Goal: Ask a question

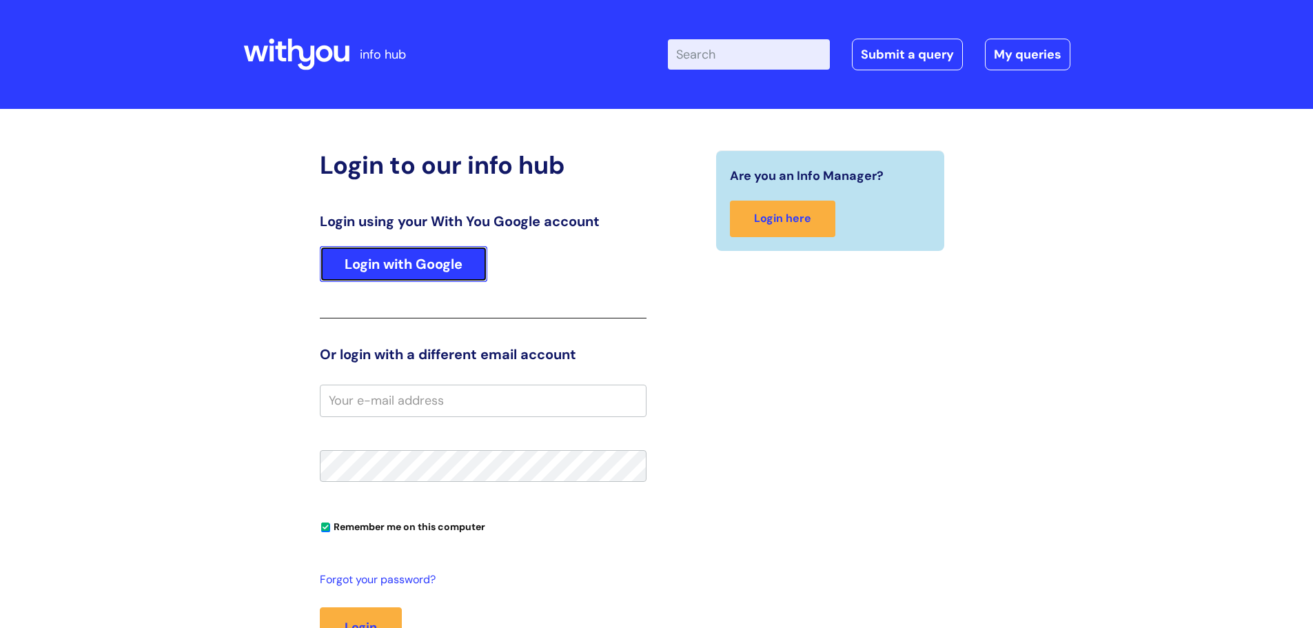
click at [398, 260] on link "Login with Google" at bounding box center [403, 264] width 167 height 36
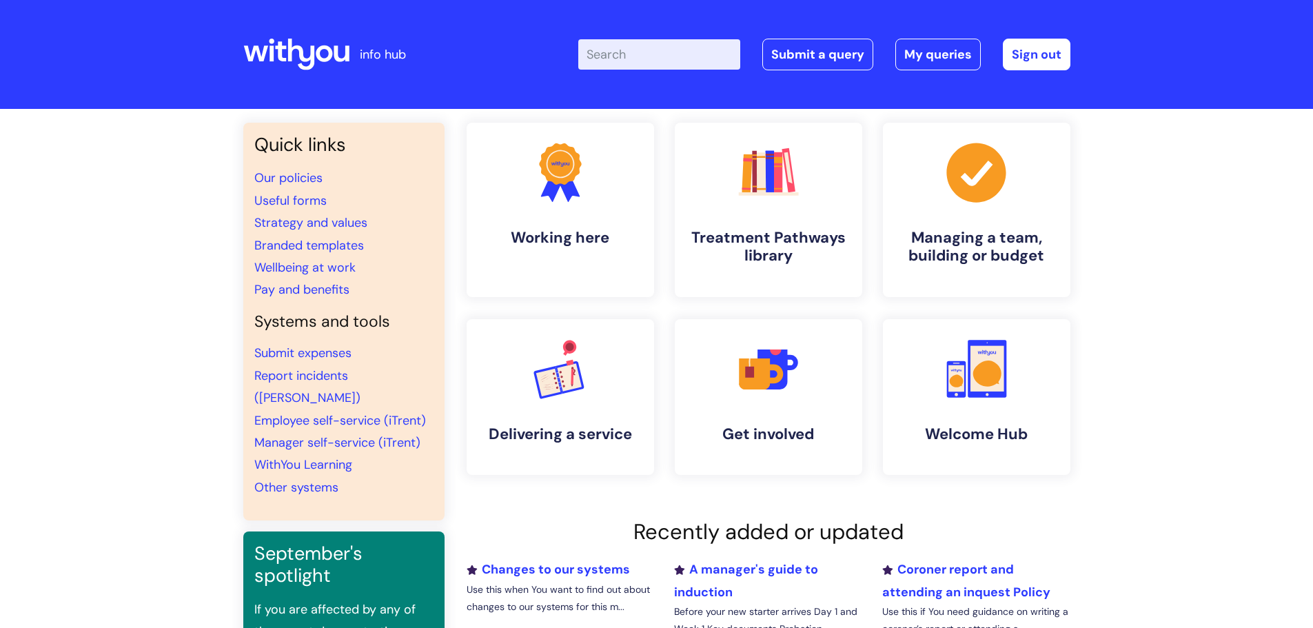
click at [673, 54] on input "Enter your search term here..." at bounding box center [659, 54] width 162 height 30
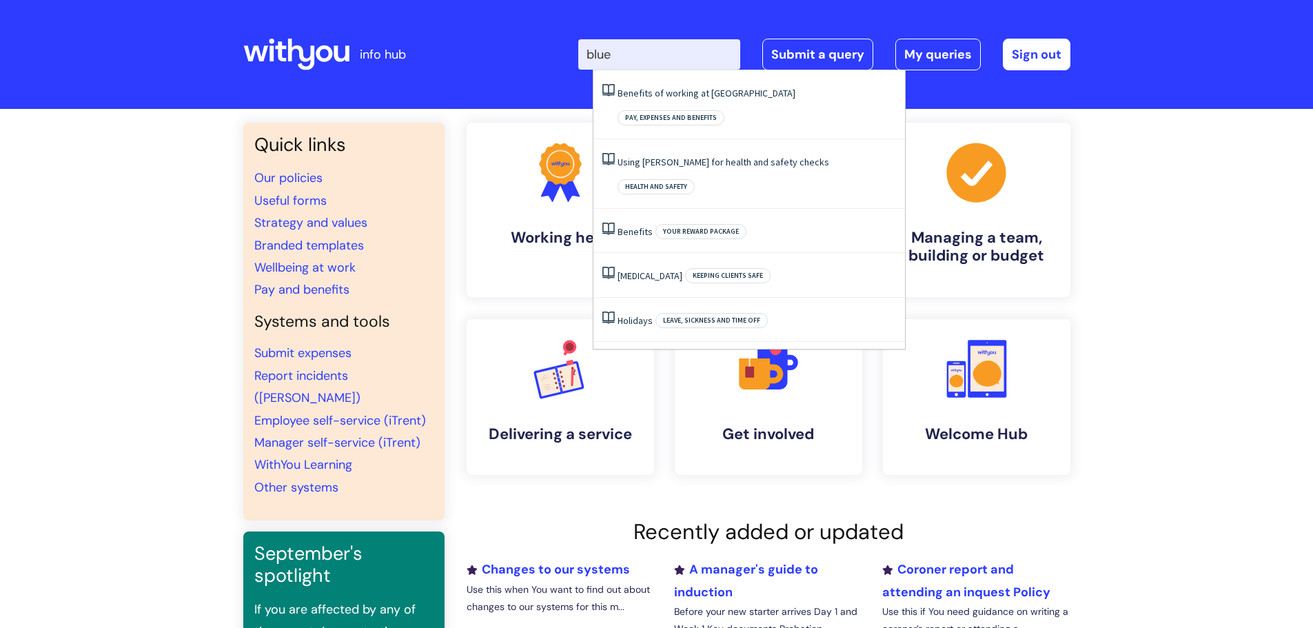
type input "blue"
click button "Search" at bounding box center [0, 0] width 0 height 0
